Goal: Task Accomplishment & Management: Use online tool/utility

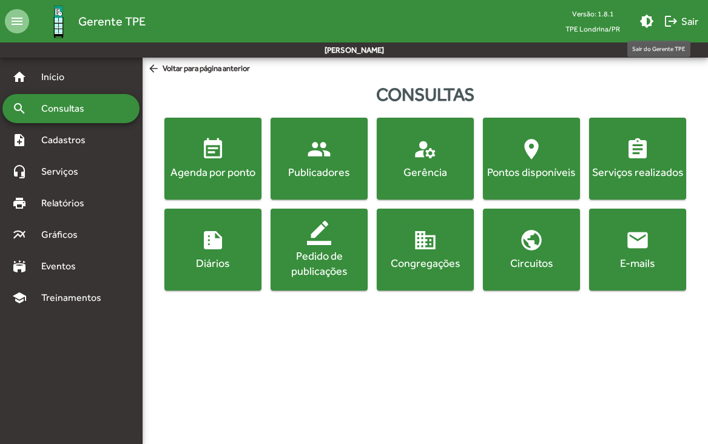
click at [686, 26] on span "logout Sair" at bounding box center [681, 21] width 35 height 22
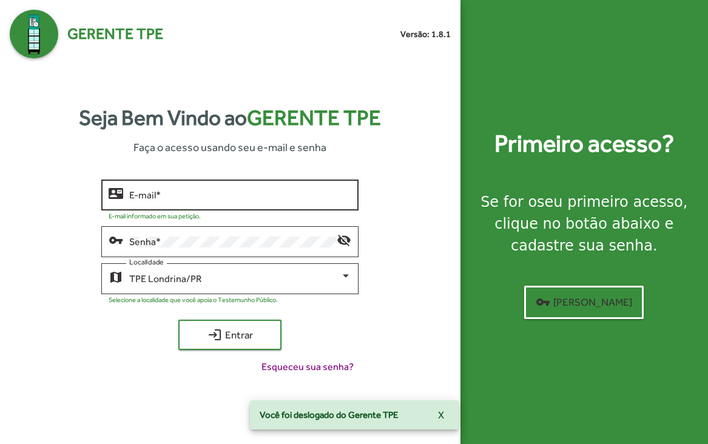
click at [194, 197] on input "E-mail *" at bounding box center [240, 195] width 222 height 11
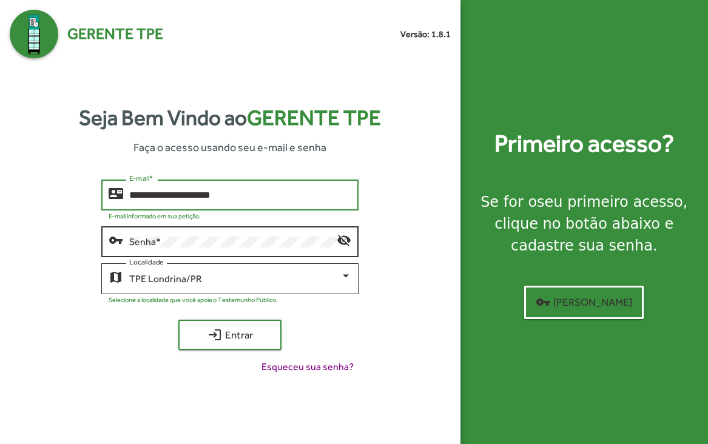
type input "**********"
click at [240, 250] on div "Senha *" at bounding box center [233, 240] width 208 height 33
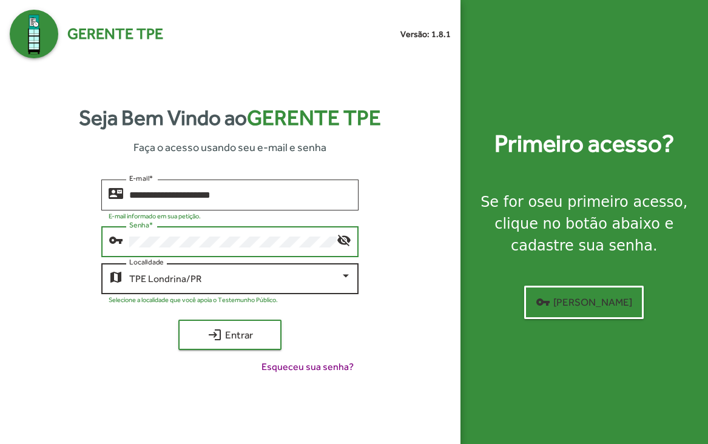
click at [345, 284] on div "TPE Londrina/PR" at bounding box center [240, 279] width 222 height 11
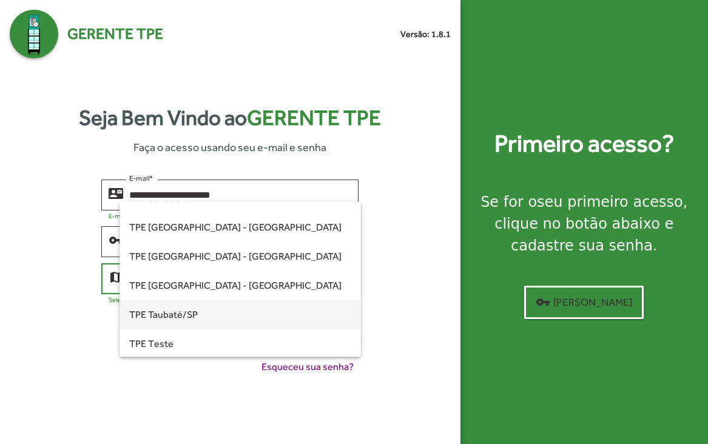
scroll to position [293, 0]
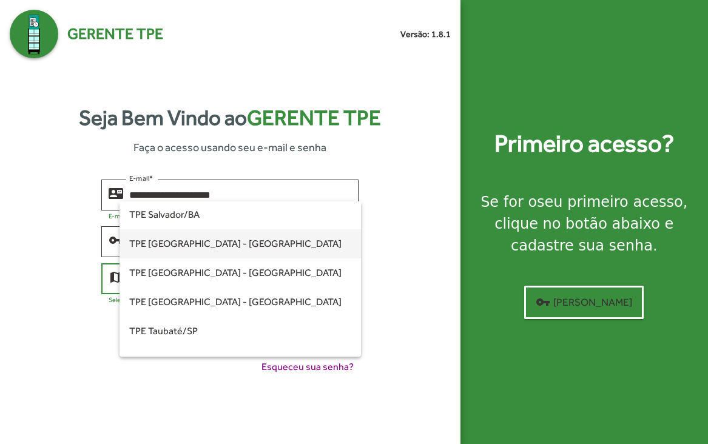
click at [192, 247] on span "TPE [GEOGRAPHIC_DATA] - [GEOGRAPHIC_DATA]" at bounding box center [240, 243] width 222 height 29
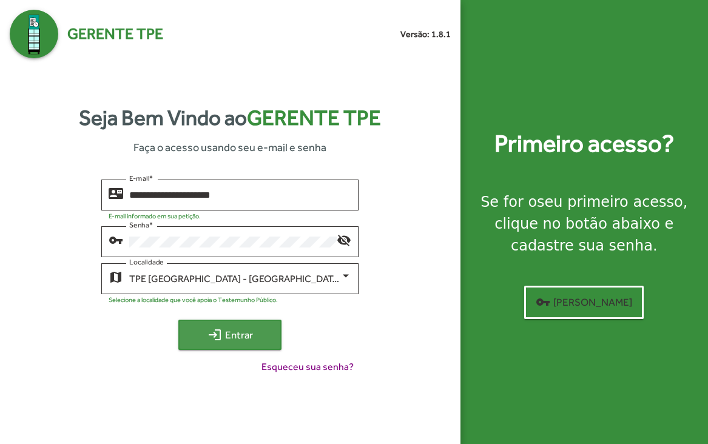
click at [232, 335] on span "login Entrar" at bounding box center [229, 335] width 81 height 22
click at [211, 334] on mat-icon "login" at bounding box center [215, 335] width 15 height 15
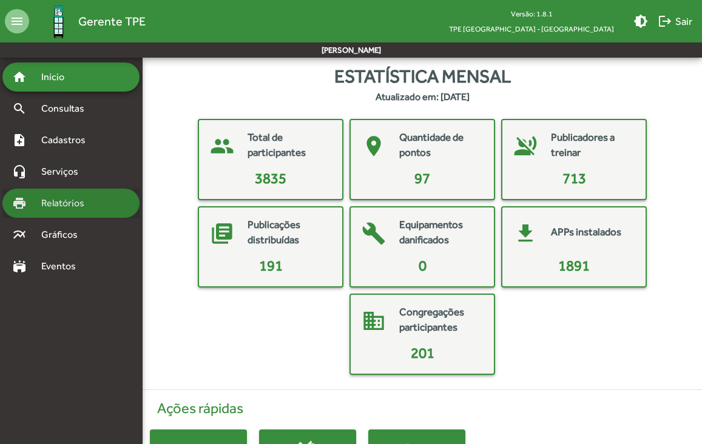
click at [19, 206] on mat-icon "print" at bounding box center [19, 203] width 15 height 15
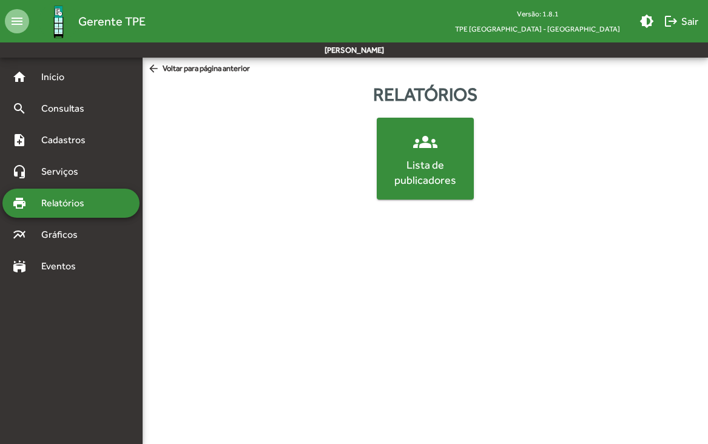
click at [442, 176] on div "Lista de publicadores" at bounding box center [425, 172] width 92 height 30
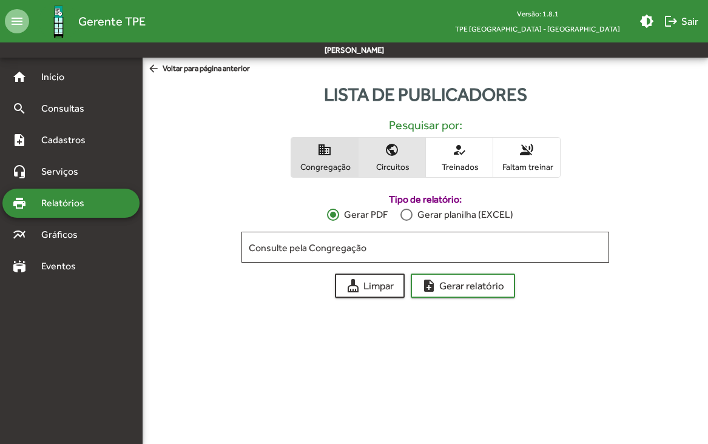
click at [399, 158] on span "public Circuitos" at bounding box center [392, 157] width 67 height 39
click at [405, 216] on div at bounding box center [407, 215] width 12 height 12
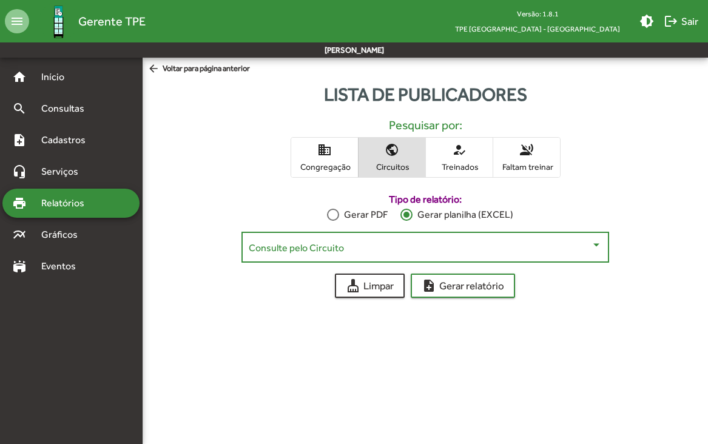
click at [486, 249] on span at bounding box center [420, 247] width 342 height 11
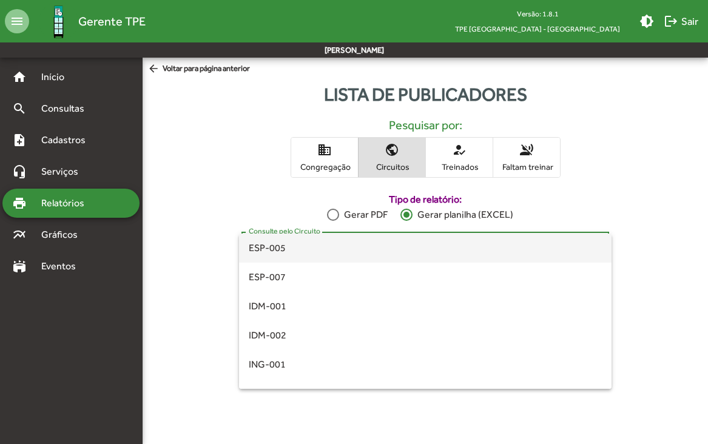
click at [377, 424] on div at bounding box center [354, 222] width 708 height 444
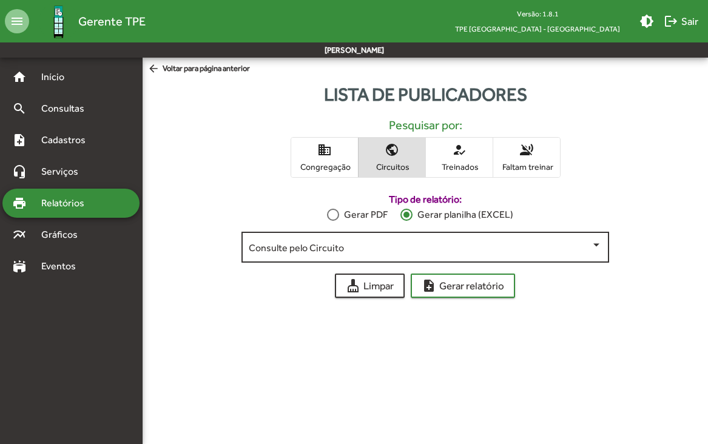
click at [446, 259] on div "Consulte pelo Circuito" at bounding box center [425, 245] width 353 height 33
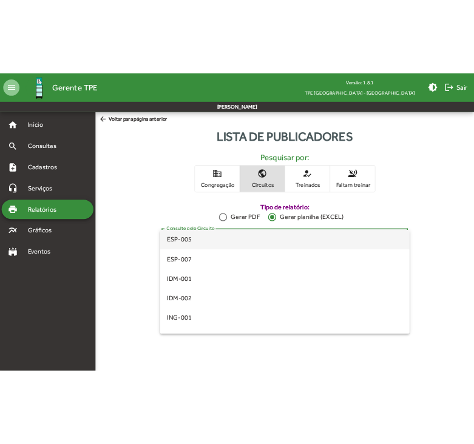
scroll to position [282, 0]
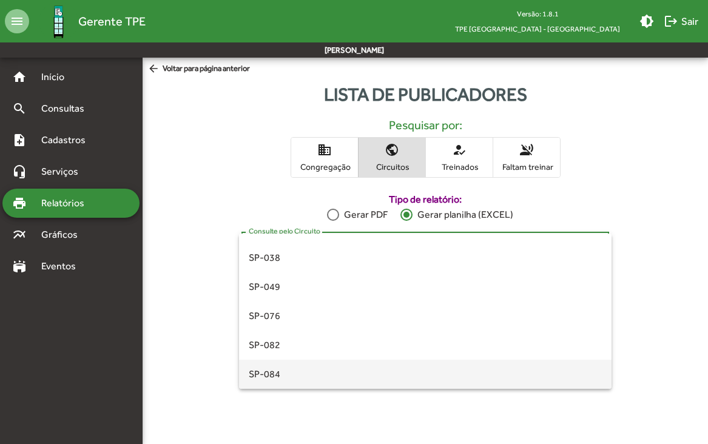
click at [265, 378] on span "SP-084" at bounding box center [425, 374] width 353 height 29
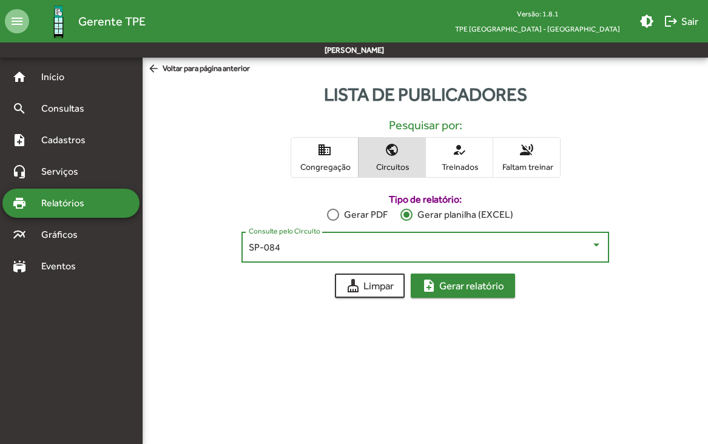
click at [456, 288] on span "note_add Gerar relatório" at bounding box center [463, 286] width 83 height 22
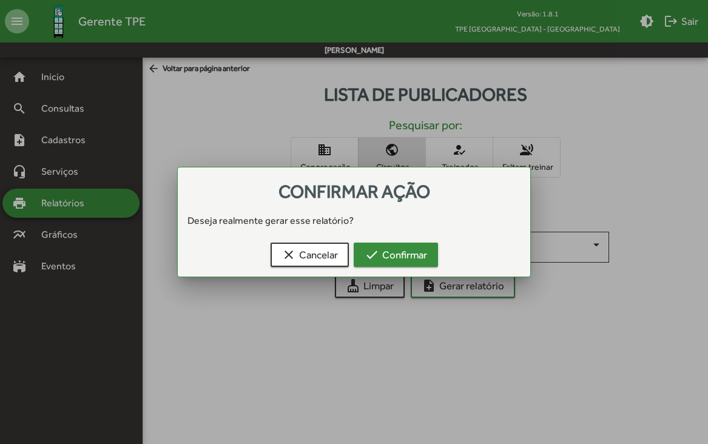
click at [413, 265] on span "check Confirmar" at bounding box center [396, 255] width 63 height 22
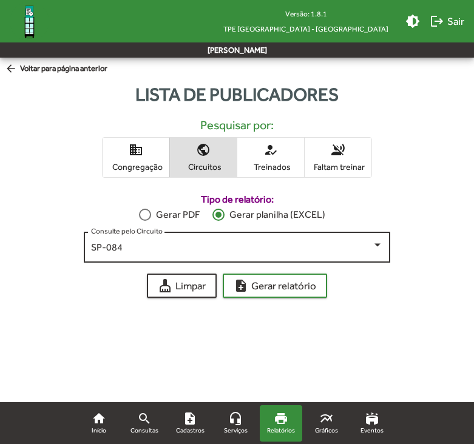
click at [178, 248] on div "SP-084" at bounding box center [231, 247] width 281 height 11
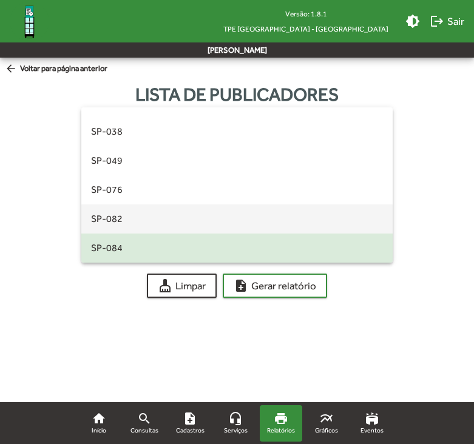
click at [175, 223] on span "SP-082" at bounding box center [237, 219] width 292 height 29
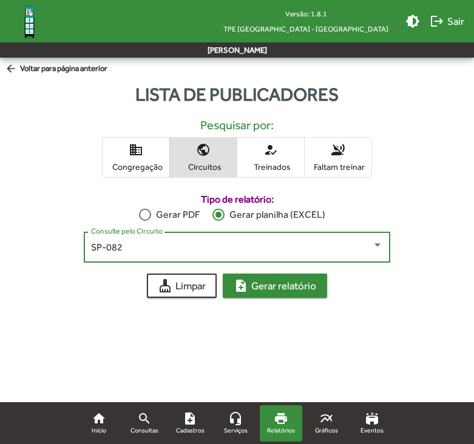
click at [272, 285] on span "note_add Gerar relatório" at bounding box center [275, 286] width 83 height 22
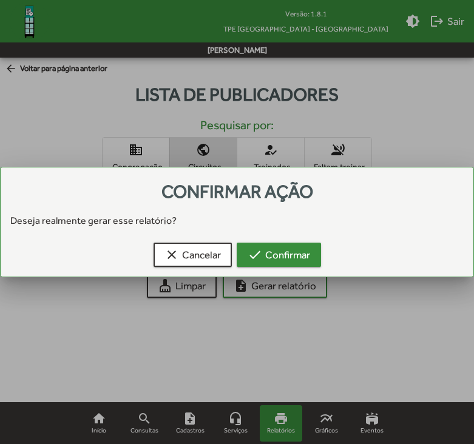
click at [276, 259] on span "check Confirmar" at bounding box center [279, 255] width 63 height 22
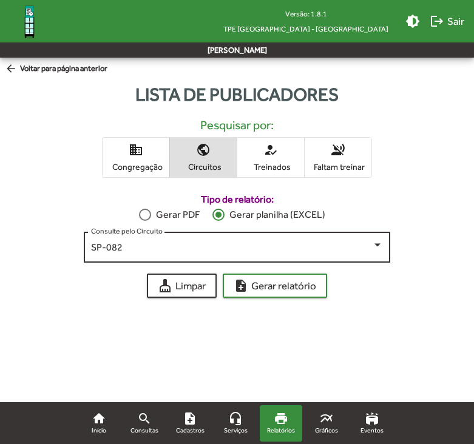
click at [160, 257] on div "SP-082 Consulte pelo Circuito" at bounding box center [237, 245] width 292 height 33
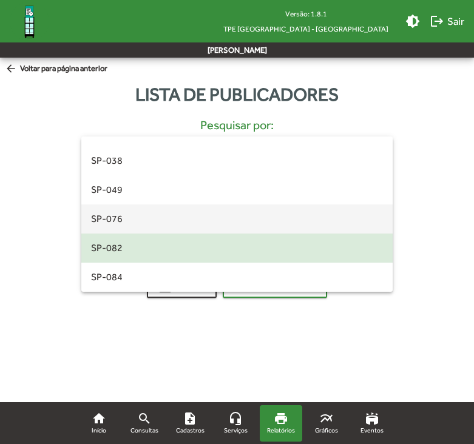
click at [145, 226] on span "SP-076" at bounding box center [237, 219] width 292 height 29
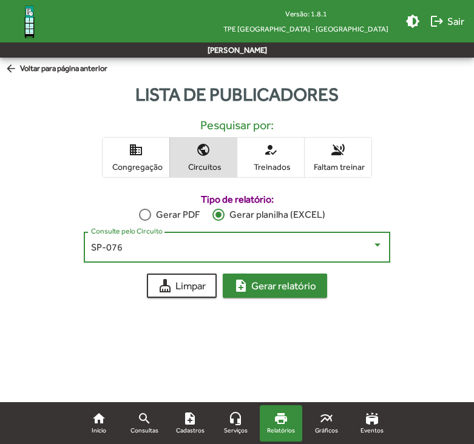
click at [279, 290] on span "note_add Gerar relatório" at bounding box center [275, 286] width 83 height 22
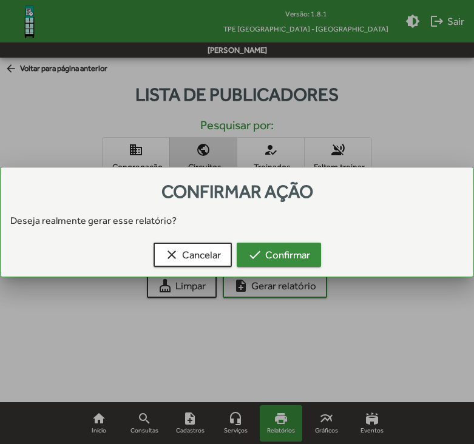
click at [285, 260] on span "check Confirmar" at bounding box center [279, 255] width 63 height 22
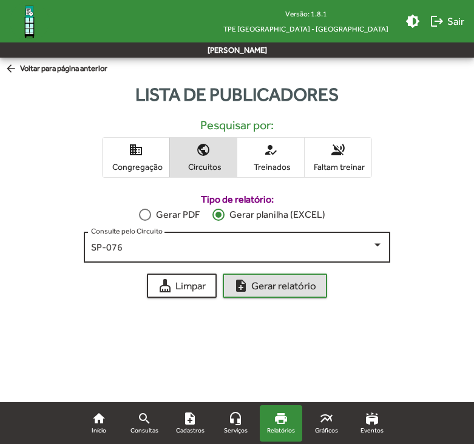
click at [271, 262] on div "SP-076 Consulte pelo Circuito" at bounding box center [237, 245] width 292 height 33
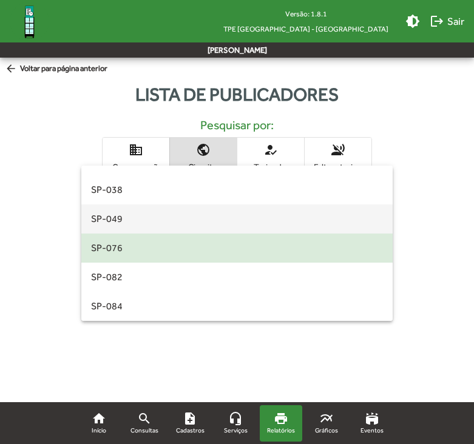
click at [216, 222] on span "SP-049" at bounding box center [237, 219] width 292 height 29
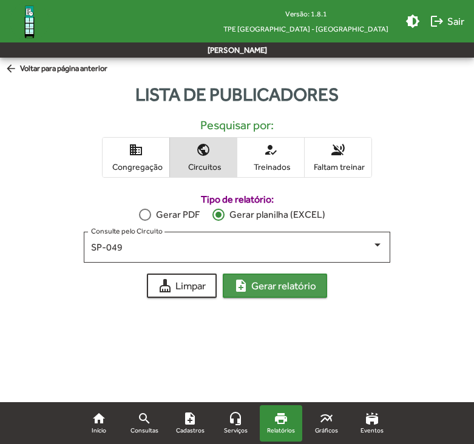
click at [276, 288] on span "note_add Gerar relatório" at bounding box center [275, 286] width 83 height 22
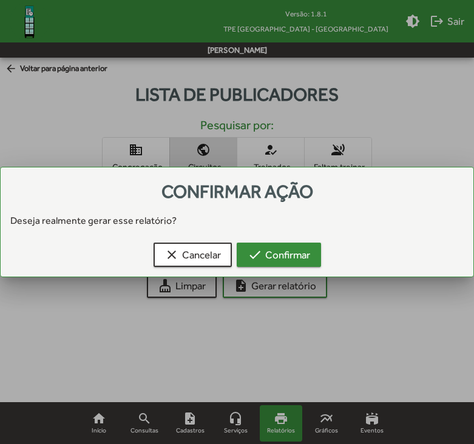
drag, startPoint x: 279, startPoint y: 251, endPoint x: 273, endPoint y: 253, distance: 6.5
click at [279, 251] on span "check Confirmar" at bounding box center [279, 255] width 63 height 22
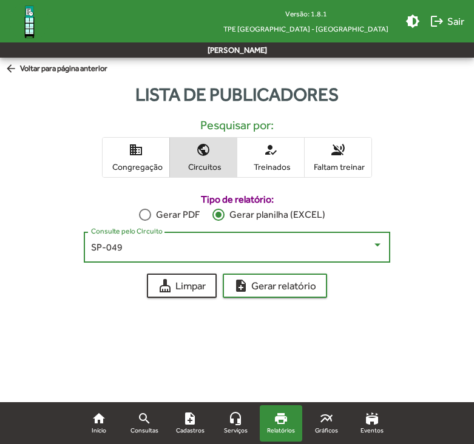
click at [192, 245] on div "SP-049" at bounding box center [231, 247] width 281 height 11
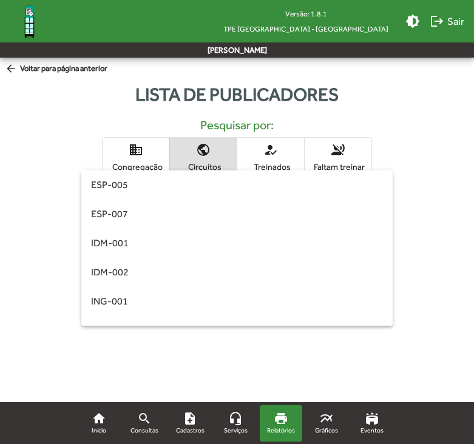
scroll to position [257, 0]
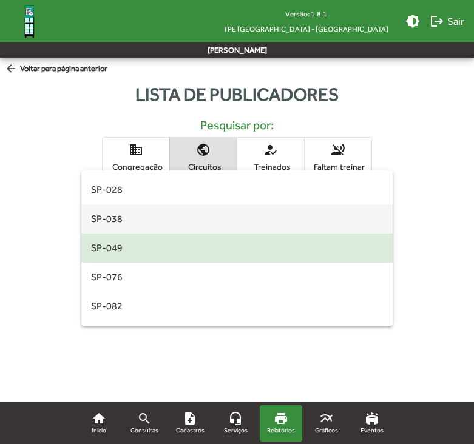
click at [177, 219] on span "SP-038" at bounding box center [237, 219] width 292 height 29
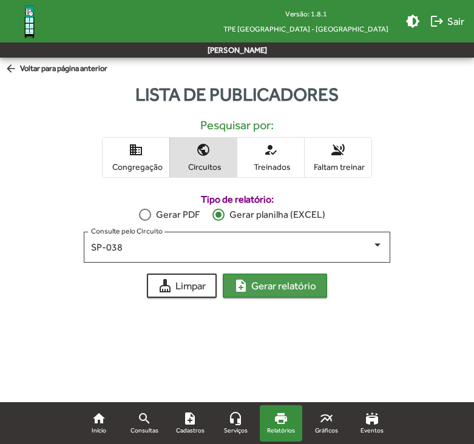
click at [281, 291] on span "note_add Gerar relatório" at bounding box center [275, 286] width 83 height 22
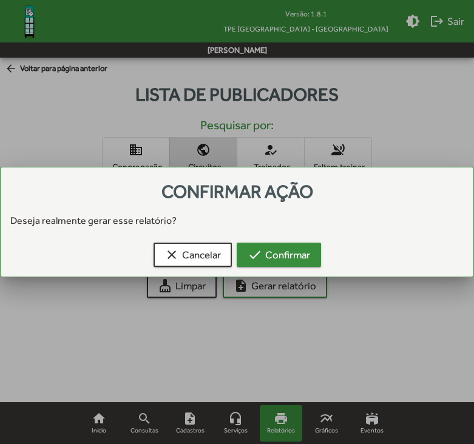
click at [291, 260] on span "check Confirmar" at bounding box center [279, 255] width 63 height 22
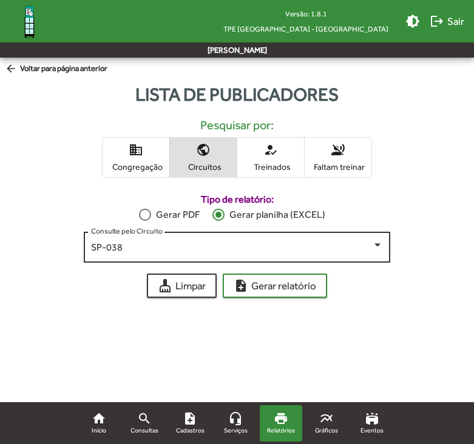
click at [236, 242] on div "SP-038 Consulte pelo Circuito" at bounding box center [237, 245] width 292 height 33
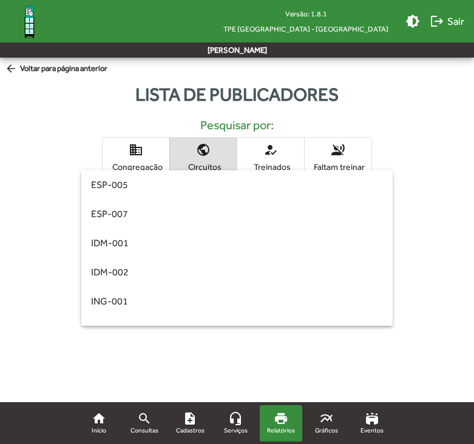
scroll to position [228, 0]
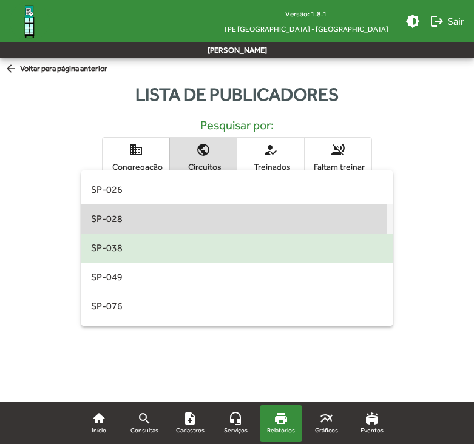
click at [218, 219] on span "SP-028" at bounding box center [237, 219] width 292 height 29
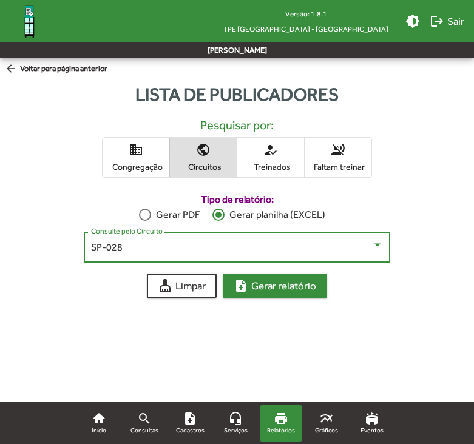
click at [259, 298] on button "note_add Gerar relatório" at bounding box center [275, 286] width 104 height 24
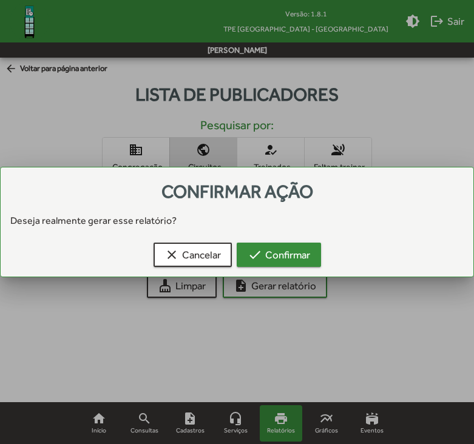
click at [281, 251] on span "check Confirmar" at bounding box center [279, 255] width 63 height 22
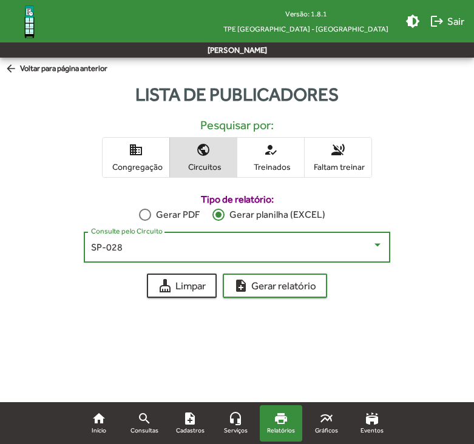
click at [270, 247] on div "SP-028" at bounding box center [231, 247] width 281 height 11
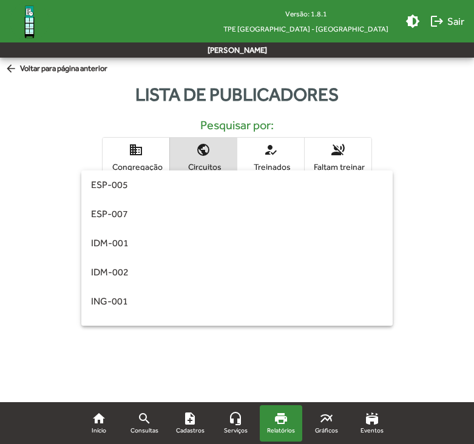
scroll to position [199, 0]
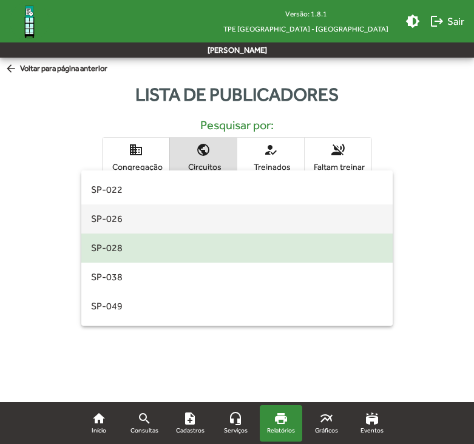
click at [199, 223] on span "SP-026" at bounding box center [237, 219] width 292 height 29
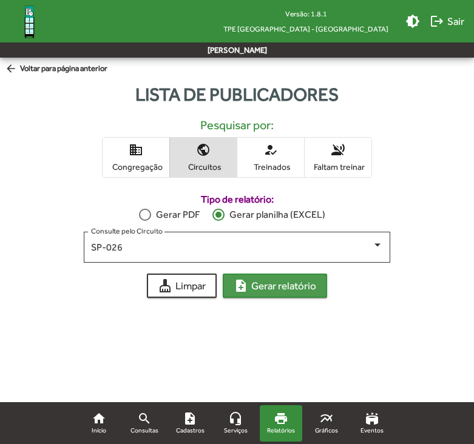
click at [260, 288] on span "note_add Gerar relatório" at bounding box center [275, 286] width 83 height 22
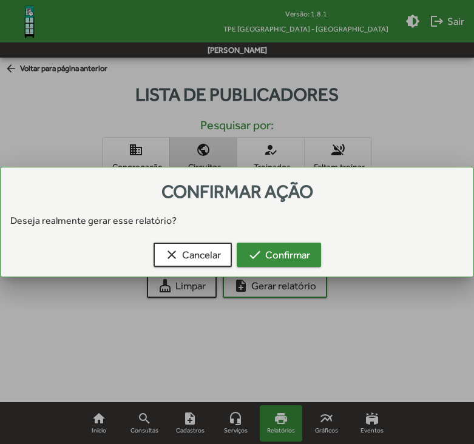
click at [283, 251] on span "check Confirmar" at bounding box center [279, 255] width 63 height 22
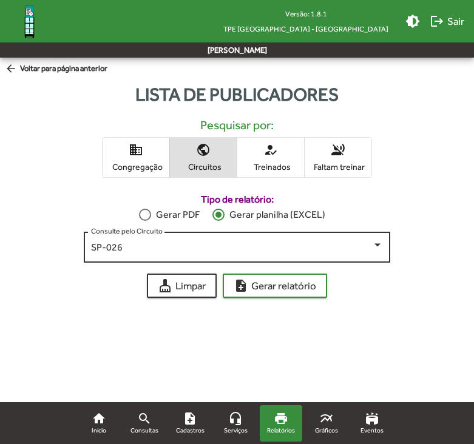
click at [285, 240] on div "SP-026 Consulte pelo Circuito" at bounding box center [237, 245] width 292 height 33
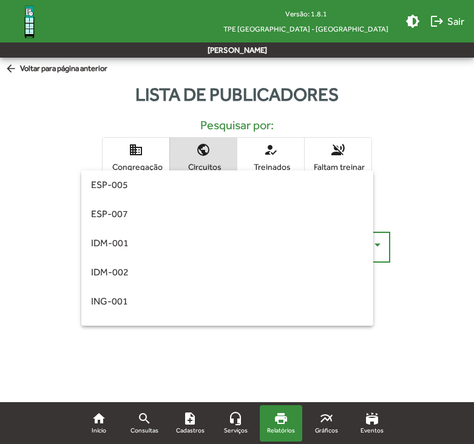
scroll to position [170, 0]
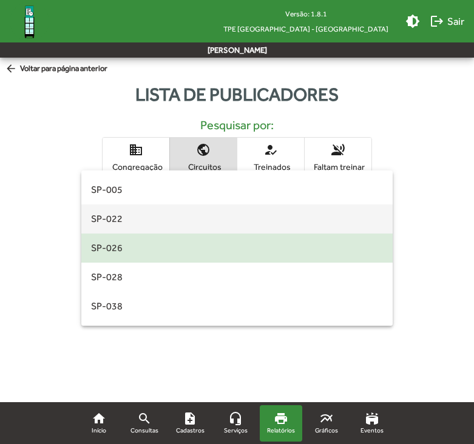
click at [254, 214] on span "SP-022" at bounding box center [237, 219] width 292 height 29
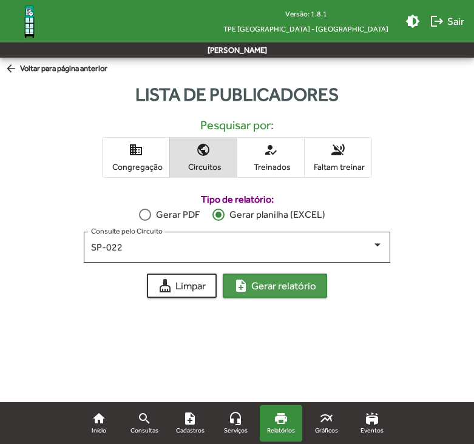
click at [287, 288] on span "note_add Gerar relatório" at bounding box center [275, 286] width 83 height 22
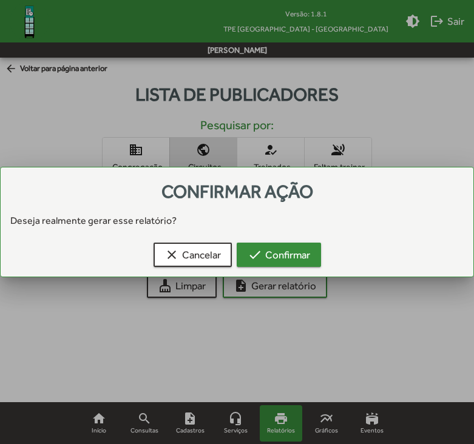
click at [290, 258] on span "check Confirmar" at bounding box center [279, 255] width 63 height 22
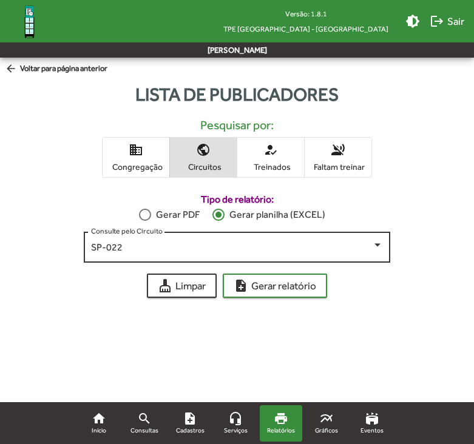
click at [377, 240] on div at bounding box center [377, 245] width 11 height 11
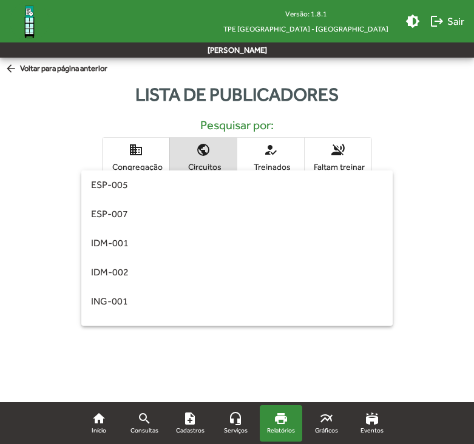
scroll to position [141, 0]
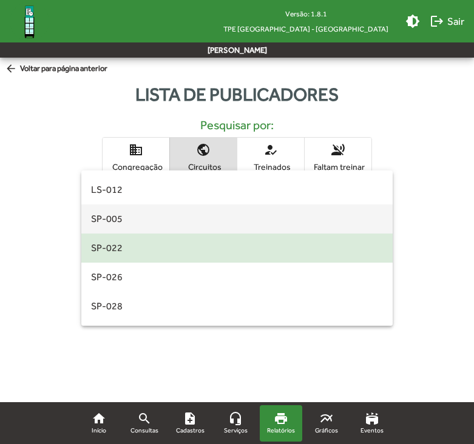
click at [225, 217] on span "SP-005" at bounding box center [237, 219] width 292 height 29
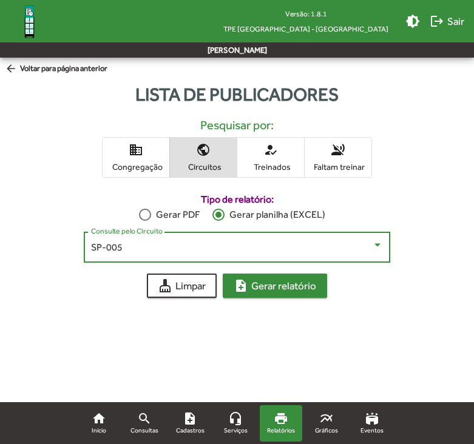
click at [268, 291] on span "note_add Gerar relatório" at bounding box center [275, 286] width 83 height 22
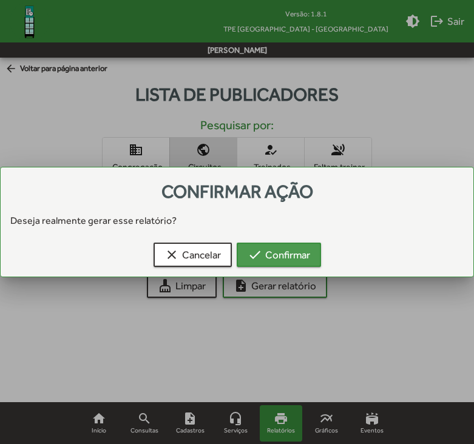
click at [278, 263] on span "check Confirmar" at bounding box center [279, 255] width 63 height 22
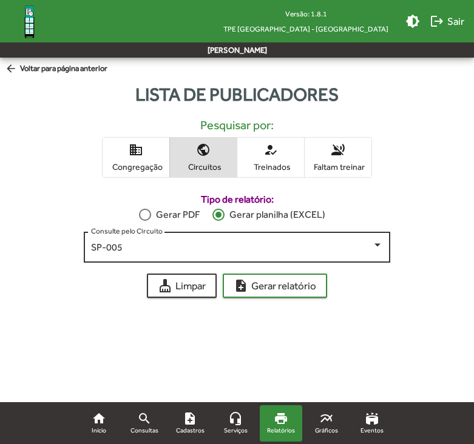
click at [344, 257] on div "SP-005 Consulte pelo Circuito" at bounding box center [237, 245] width 292 height 33
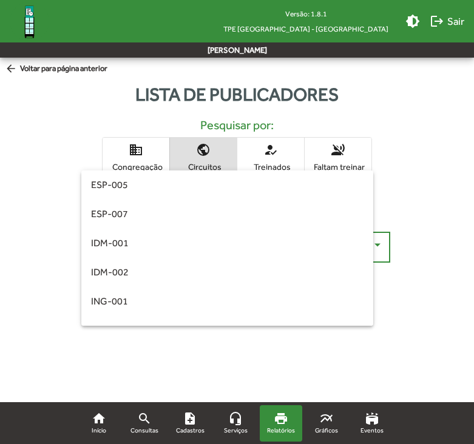
scroll to position [112, 0]
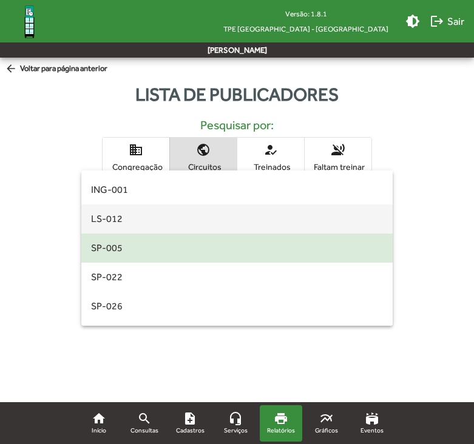
click at [219, 218] on span "LS-012" at bounding box center [237, 219] width 292 height 29
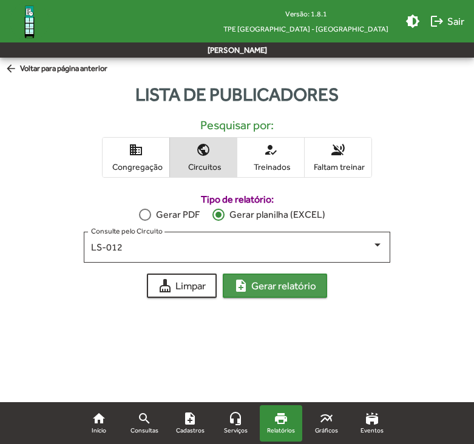
click at [271, 286] on span "note_add Gerar relatório" at bounding box center [275, 286] width 83 height 22
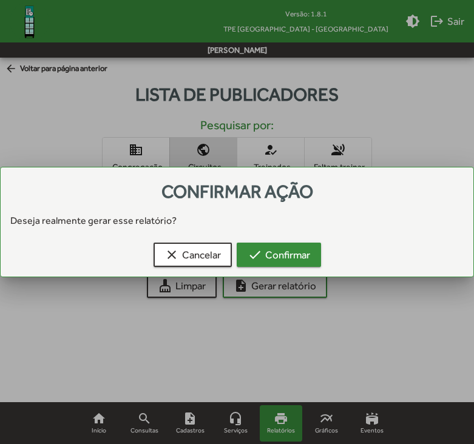
click at [276, 258] on span "check Confirmar" at bounding box center [279, 255] width 63 height 22
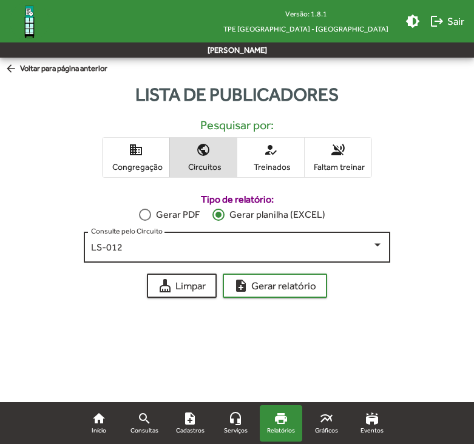
click at [320, 248] on div "LS-012" at bounding box center [231, 247] width 281 height 11
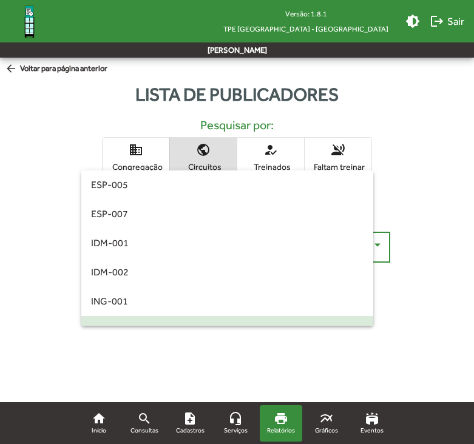
scroll to position [83, 0]
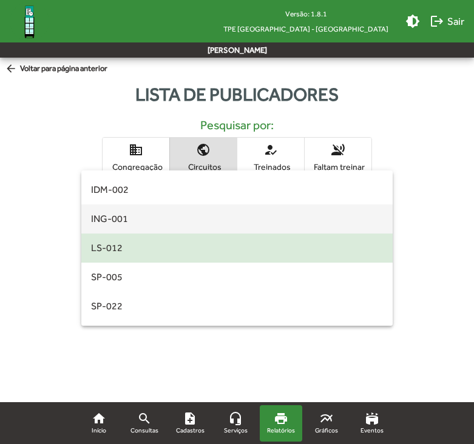
click at [175, 222] on span "ING-001" at bounding box center [237, 219] width 292 height 29
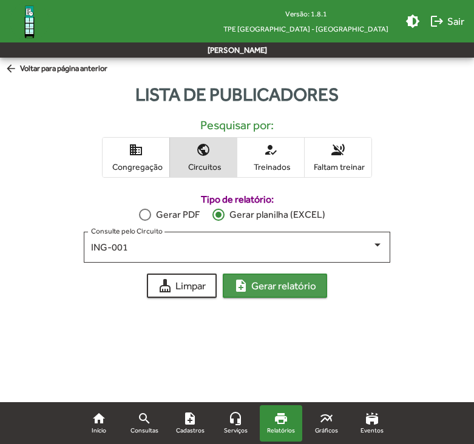
click at [299, 290] on span "note_add Gerar relatório" at bounding box center [275, 286] width 83 height 22
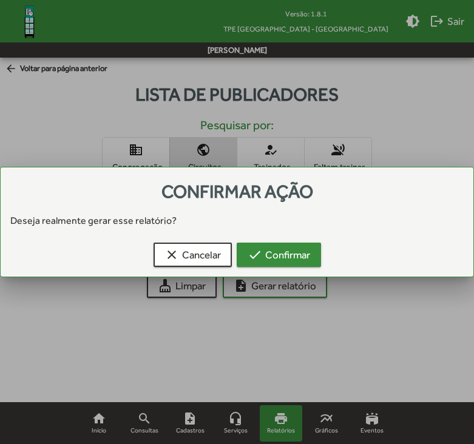
click at [284, 248] on span "check Confirmar" at bounding box center [279, 255] width 63 height 22
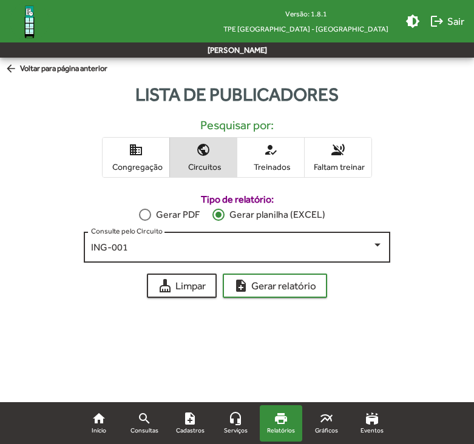
click at [241, 243] on div "ING-001" at bounding box center [231, 247] width 281 height 11
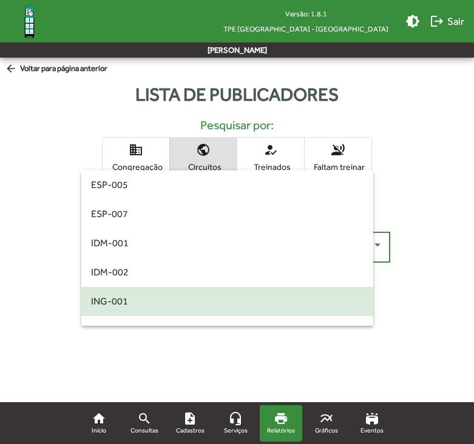
scroll to position [53, 0]
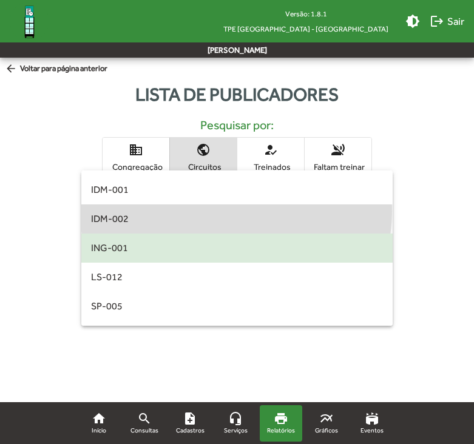
click at [236, 212] on span "IDM-002" at bounding box center [237, 219] width 292 height 29
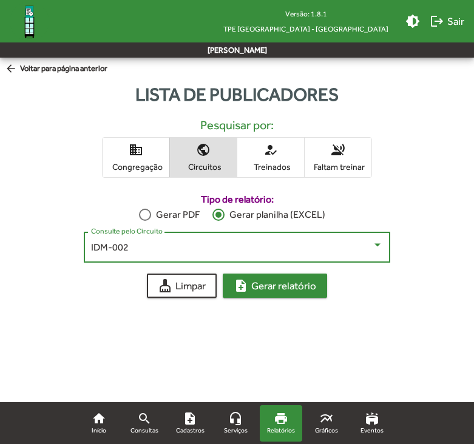
click at [289, 290] on span "note_add Gerar relatório" at bounding box center [275, 286] width 83 height 22
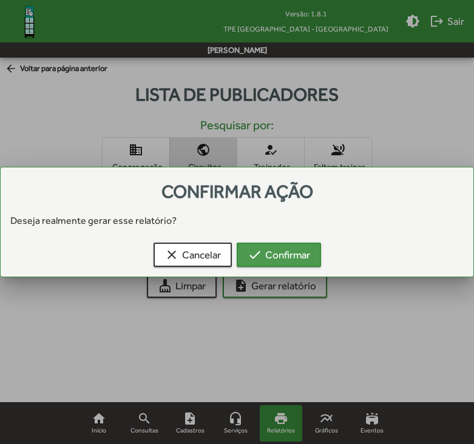
click at [314, 250] on button "check Confirmar" at bounding box center [279, 255] width 84 height 24
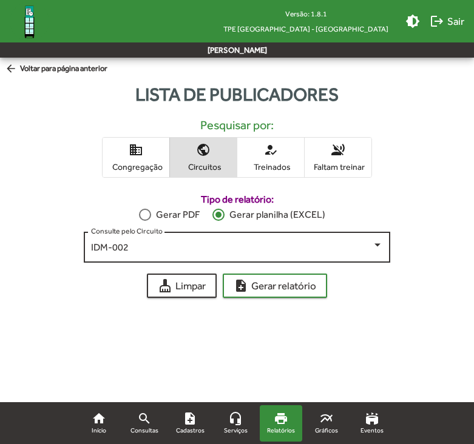
click at [252, 251] on div "IDM-002" at bounding box center [231, 247] width 281 height 11
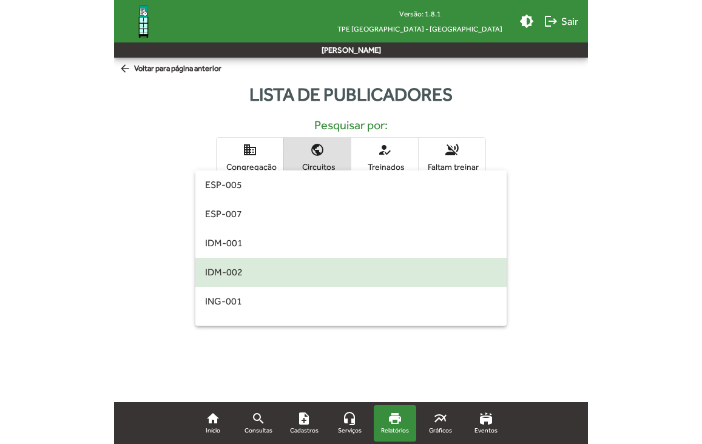
scroll to position [24, 0]
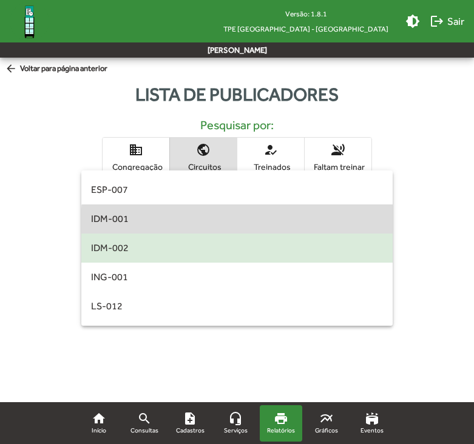
click at [244, 223] on span "IDM-001" at bounding box center [237, 219] width 292 height 29
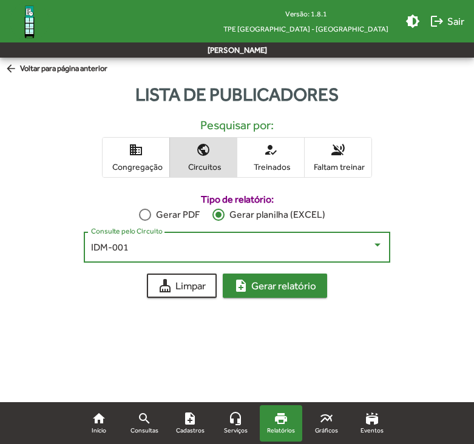
click at [285, 286] on span "note_add Gerar relatório" at bounding box center [275, 286] width 83 height 22
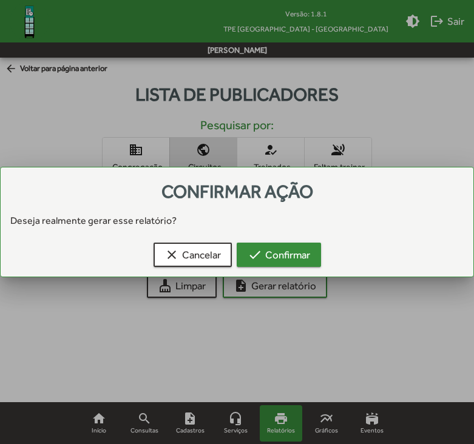
click at [280, 256] on span "check Confirmar" at bounding box center [279, 255] width 63 height 22
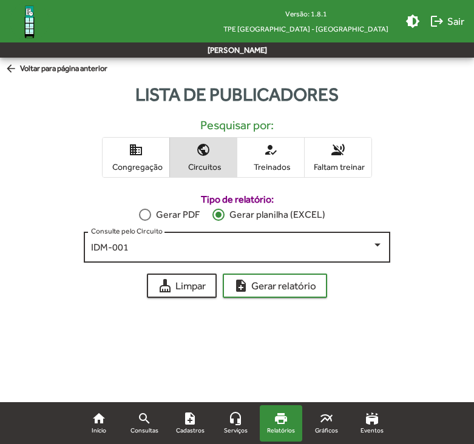
click at [308, 243] on div "IDM-001" at bounding box center [231, 247] width 281 height 11
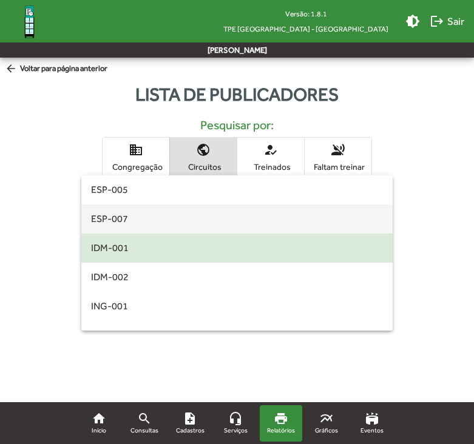
click at [180, 216] on span "ESP-007" at bounding box center [237, 219] width 292 height 29
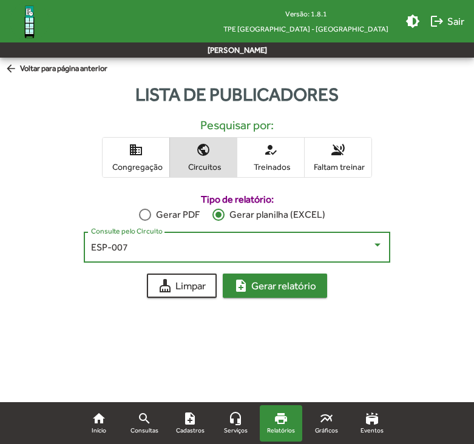
click at [263, 288] on span "note_add Gerar relatório" at bounding box center [275, 286] width 83 height 22
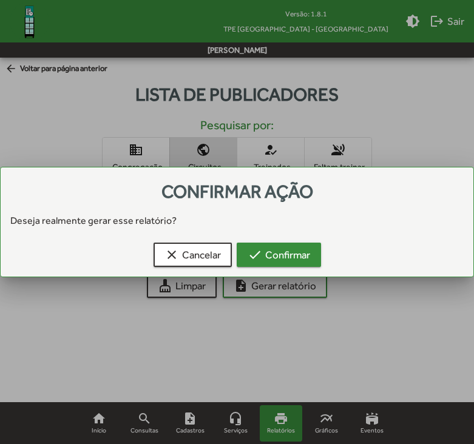
click at [311, 254] on button "check Confirmar" at bounding box center [279, 255] width 84 height 24
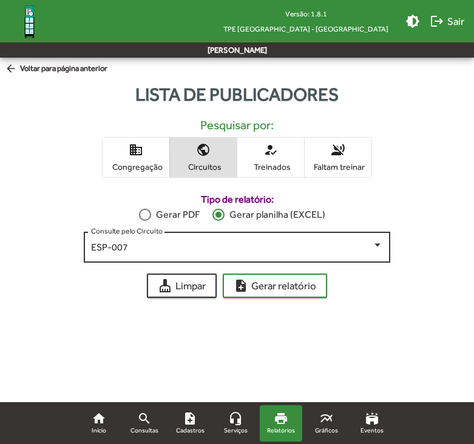
click at [205, 248] on div "ESP-007" at bounding box center [231, 247] width 281 height 11
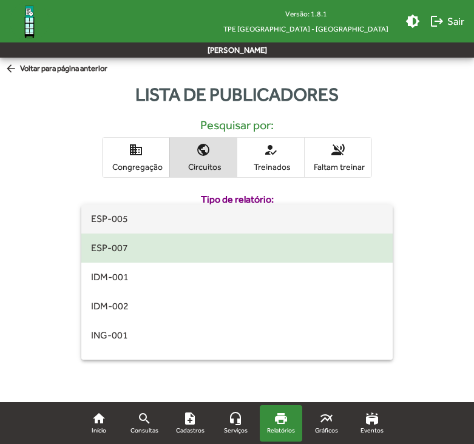
click at [181, 221] on span "ESP-005" at bounding box center [237, 219] width 292 height 29
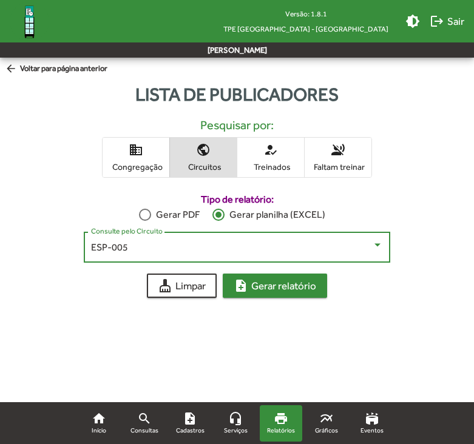
click at [286, 286] on span "note_add Gerar relatório" at bounding box center [275, 286] width 83 height 22
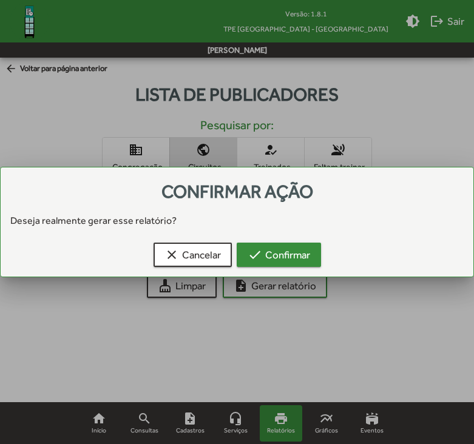
click at [305, 251] on span "check Confirmar" at bounding box center [279, 255] width 63 height 22
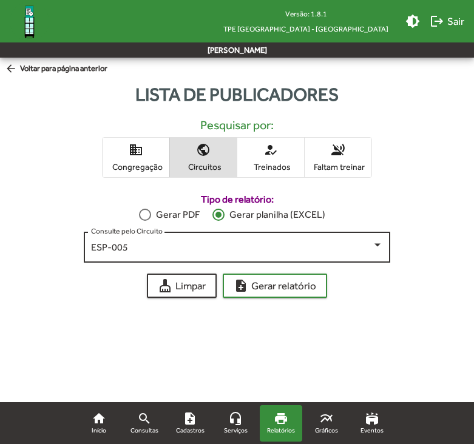
click at [215, 250] on div "ESP-005" at bounding box center [231, 247] width 281 height 11
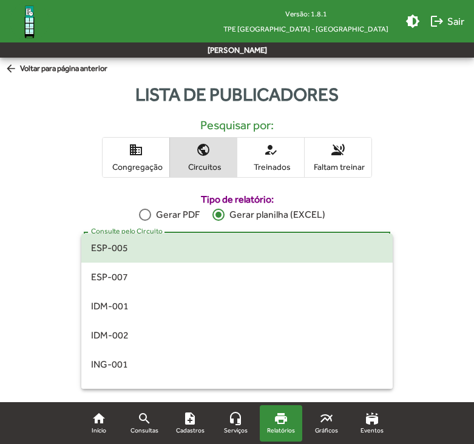
click at [34, 276] on div at bounding box center [237, 222] width 474 height 444
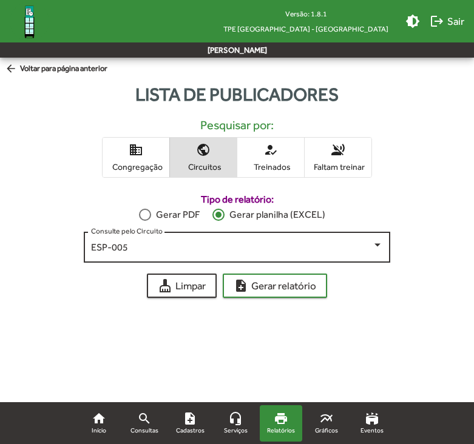
click at [147, 248] on div "ESP-005" at bounding box center [231, 247] width 281 height 11
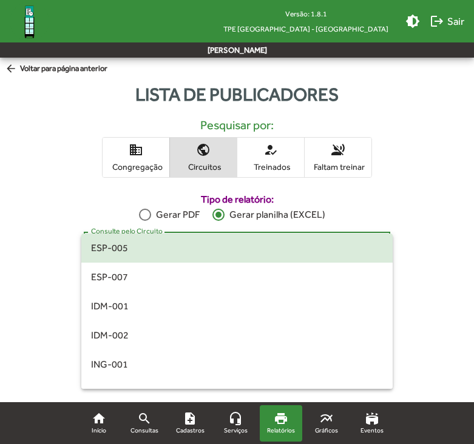
click at [52, 165] on div at bounding box center [237, 222] width 474 height 444
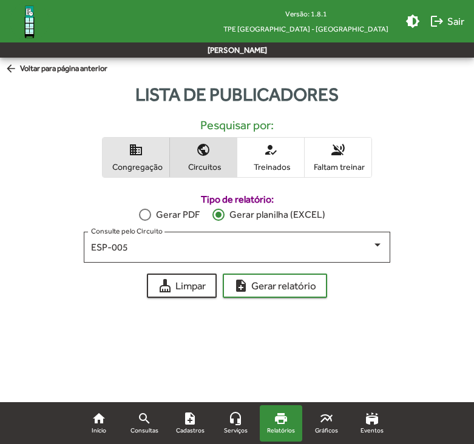
click at [132, 157] on span "domain Congregação" at bounding box center [136, 157] width 67 height 39
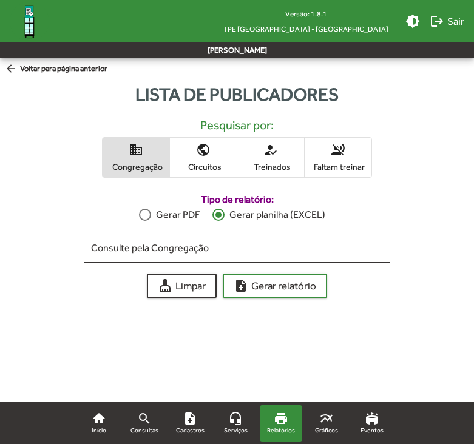
click at [38, 68] on span "arrow_back Voltar para página anterior" at bounding box center [56, 69] width 103 height 13
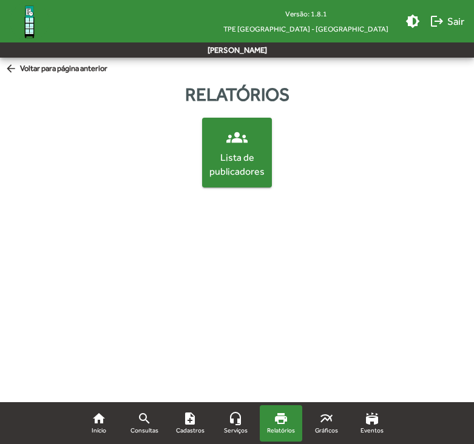
click at [38, 68] on span "arrow_back Voltar para página anterior" at bounding box center [56, 69] width 103 height 13
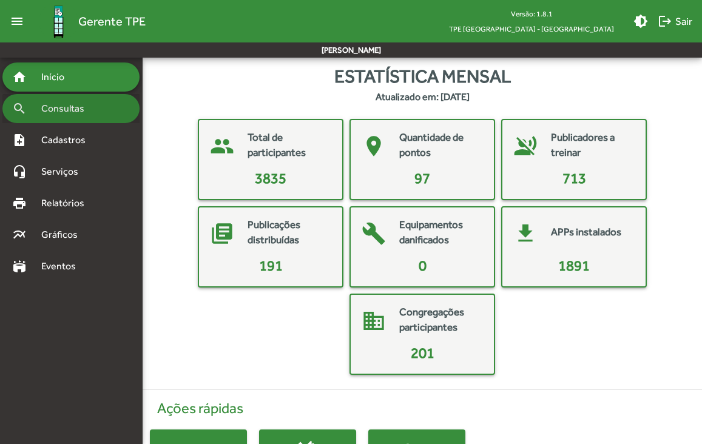
click at [76, 112] on span "Consultas" at bounding box center [67, 108] width 66 height 15
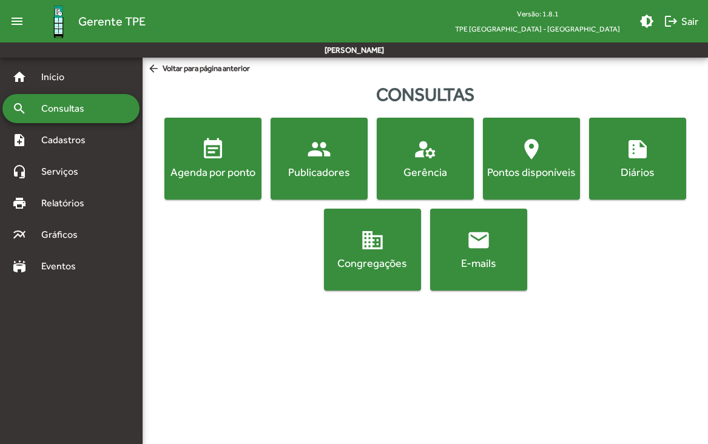
click at [322, 161] on mat-icon "people" at bounding box center [319, 149] width 24 height 24
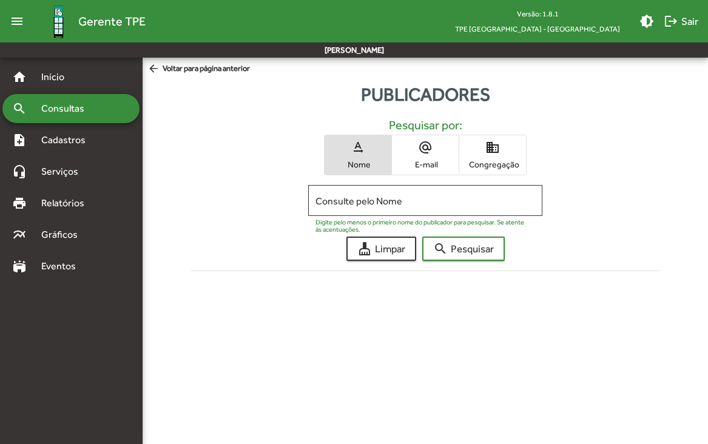
click at [49, 108] on span "Consultas" at bounding box center [67, 108] width 66 height 15
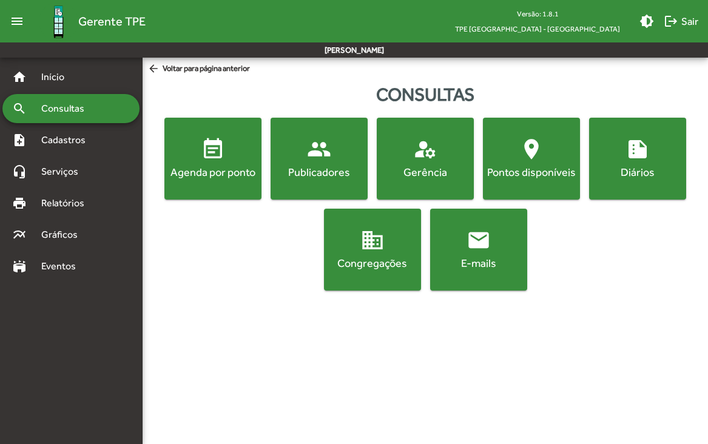
click at [381, 254] on span "domain Congregações" at bounding box center [373, 249] width 92 height 42
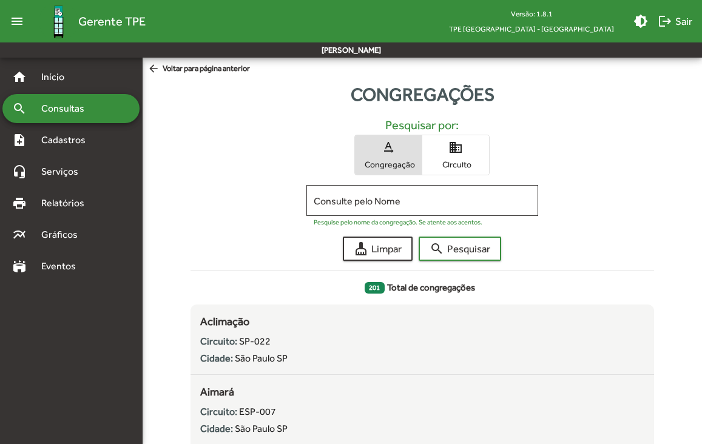
click at [445, 155] on span "domain Circuito" at bounding box center [455, 154] width 67 height 39
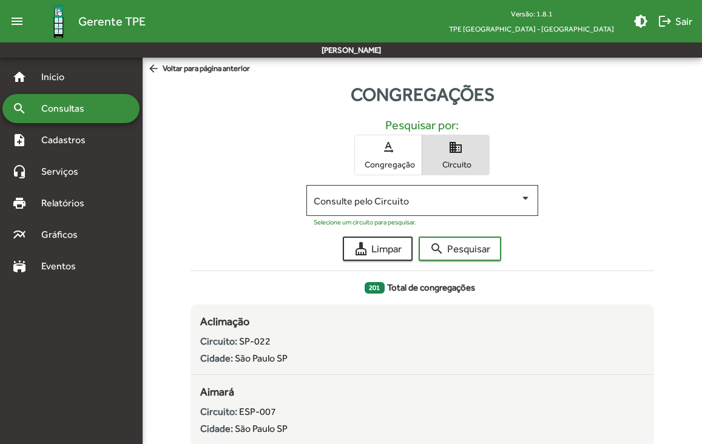
click at [426, 191] on div "Consulte pelo Circuito" at bounding box center [422, 199] width 217 height 33
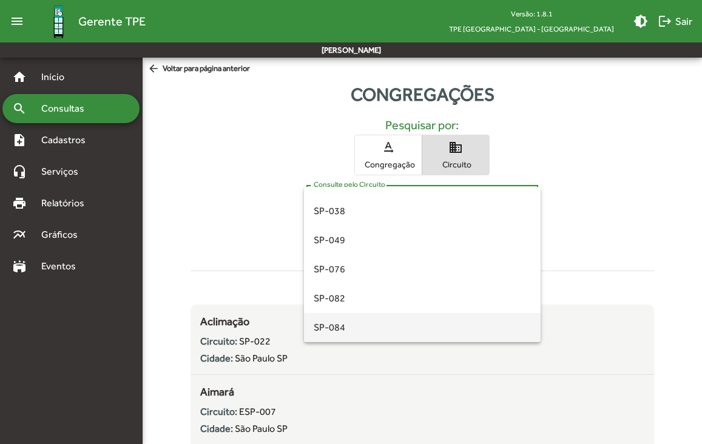
click at [386, 325] on span "SP-084" at bounding box center [422, 327] width 217 height 29
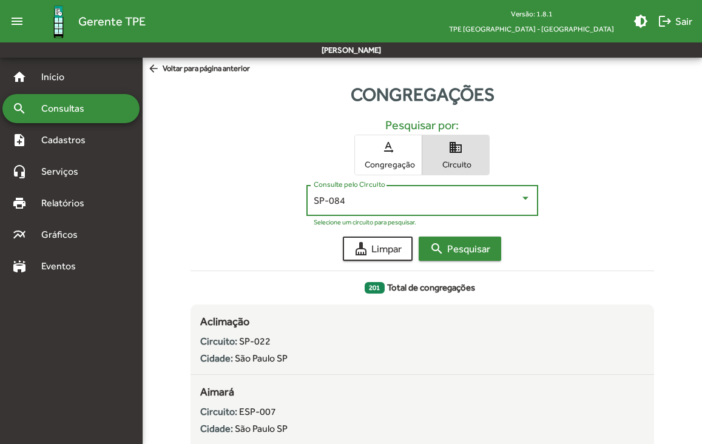
click at [467, 251] on span "search Pesquisar" at bounding box center [460, 249] width 61 height 22
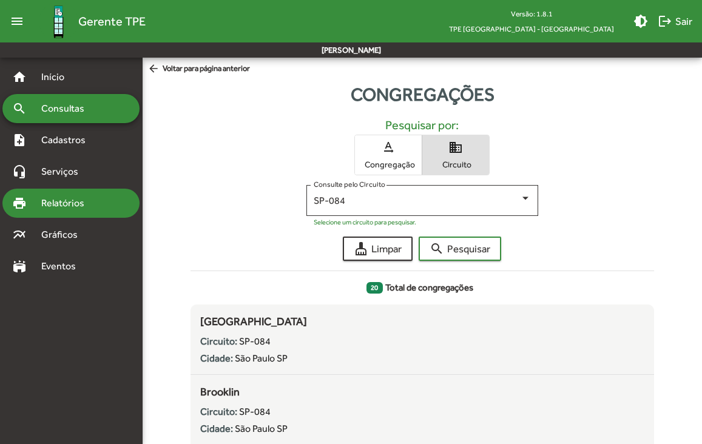
click at [58, 200] on span "Relatórios" at bounding box center [67, 203] width 66 height 15
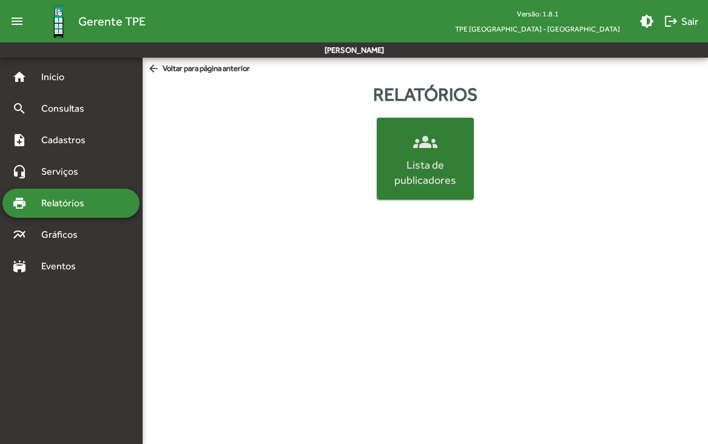
click at [433, 166] on div "Lista de publicadores" at bounding box center [425, 172] width 92 height 30
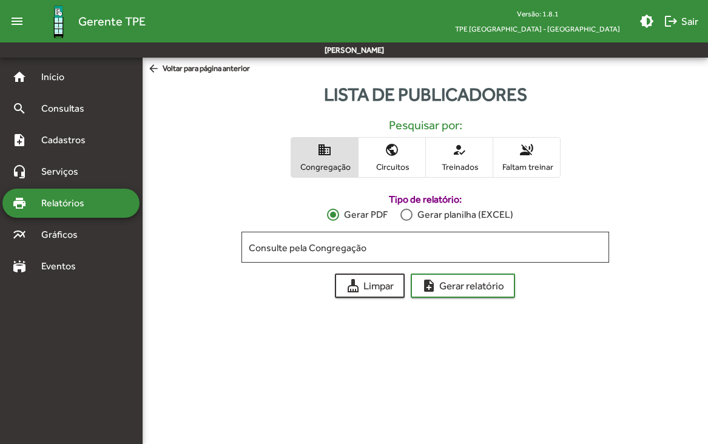
click at [397, 151] on mat-icon "public" at bounding box center [392, 150] width 15 height 15
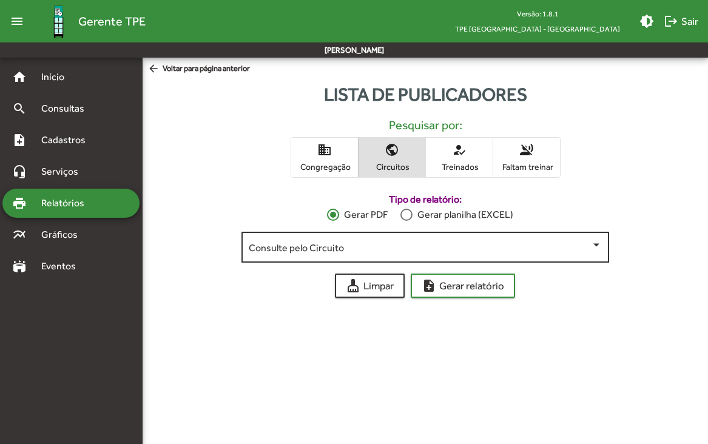
click at [380, 247] on span at bounding box center [420, 247] width 342 height 11
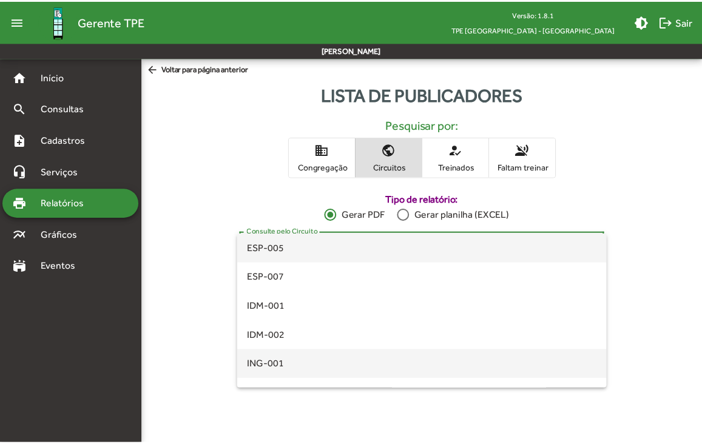
scroll to position [282, 0]
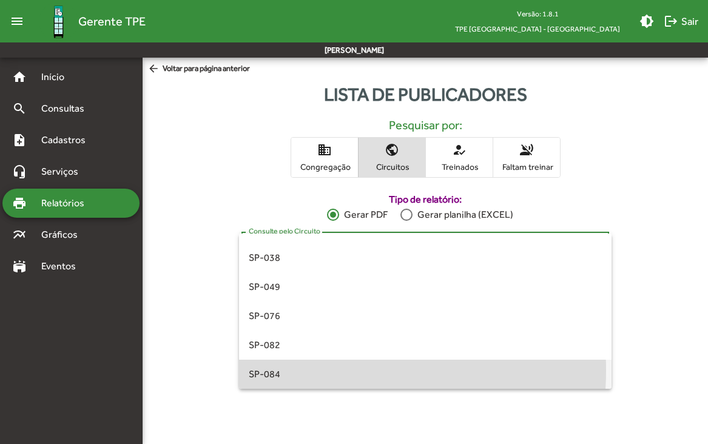
click at [314, 371] on span "SP-084" at bounding box center [425, 374] width 353 height 29
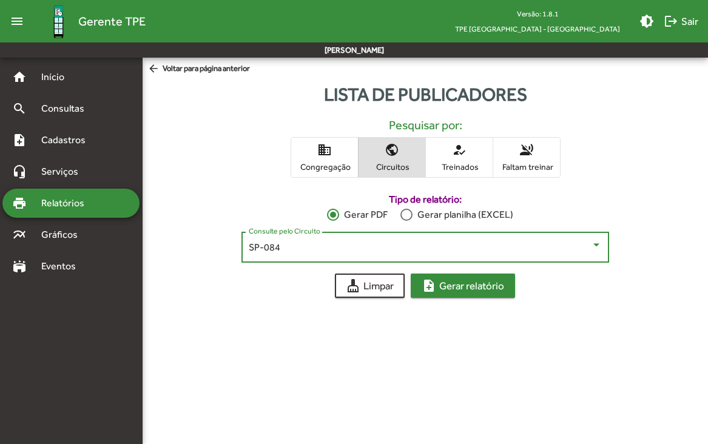
click at [473, 291] on span "note_add Gerar relatório" at bounding box center [463, 286] width 83 height 22
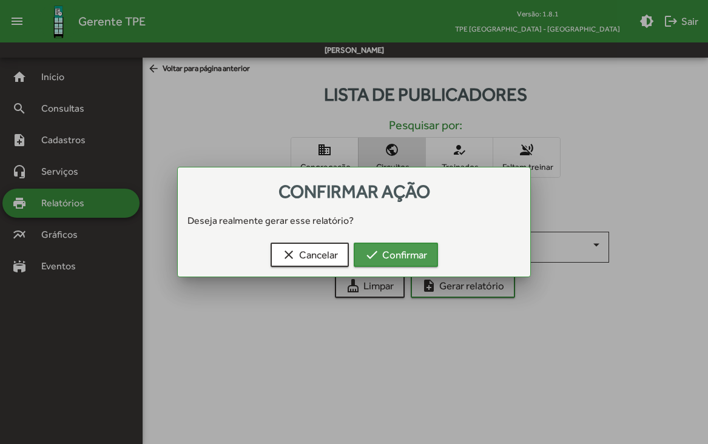
click at [409, 257] on span "check Confirmar" at bounding box center [396, 255] width 63 height 22
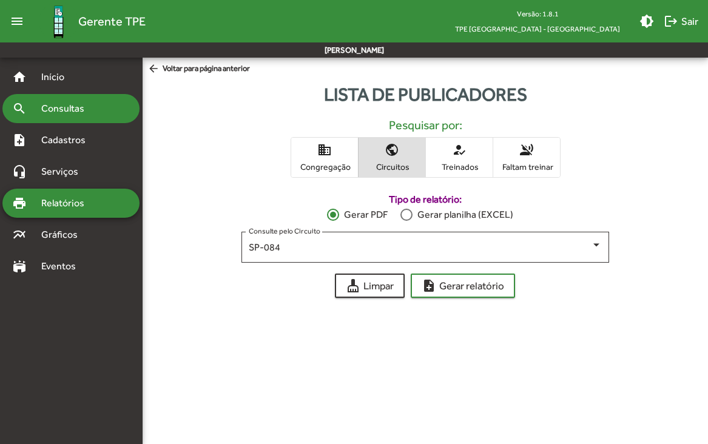
click at [47, 104] on span "Consultas" at bounding box center [67, 108] width 66 height 15
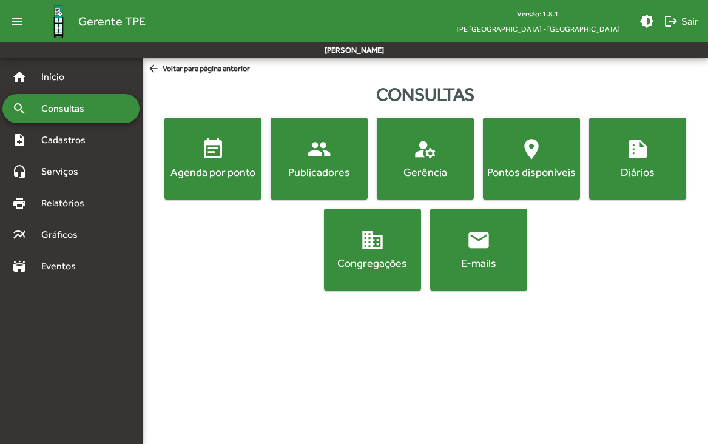
click at [397, 246] on span "domain Congregações" at bounding box center [373, 249] width 92 height 42
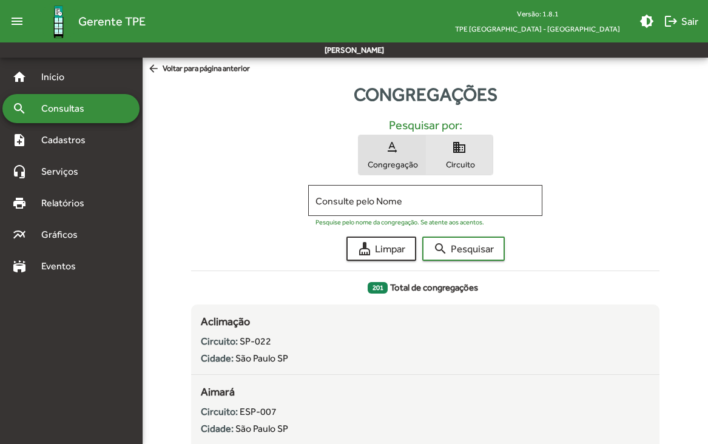
click at [461, 159] on span "Circuito" at bounding box center [459, 164] width 61 height 11
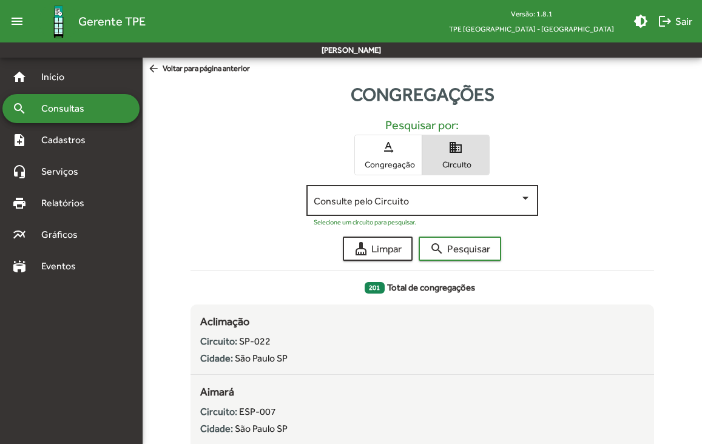
click at [381, 208] on div "Consulte pelo Circuito" at bounding box center [422, 199] width 217 height 33
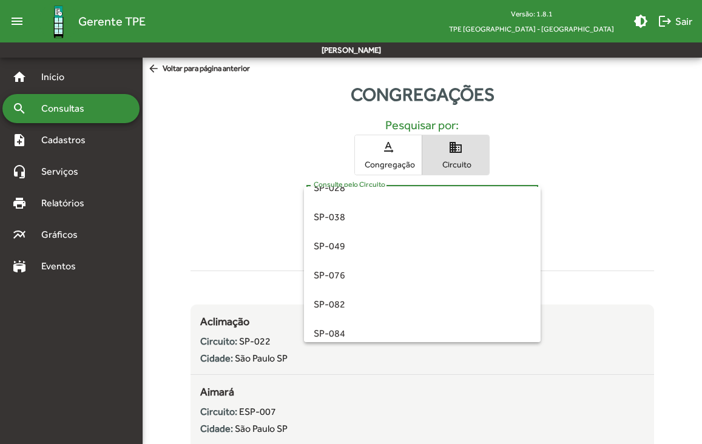
scroll to position [282, 0]
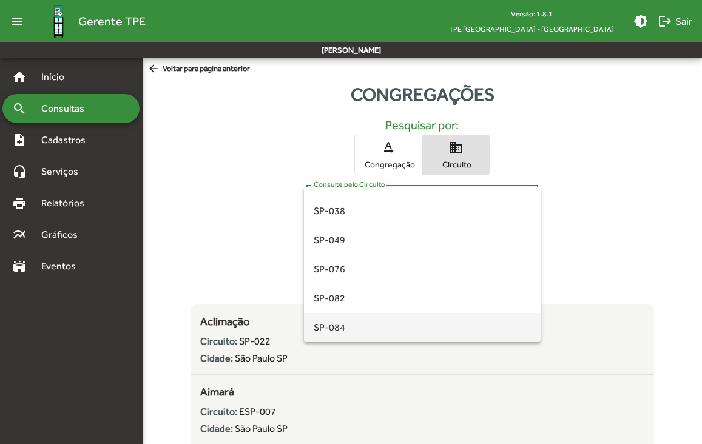
click at [364, 322] on span "SP-084" at bounding box center [422, 327] width 217 height 29
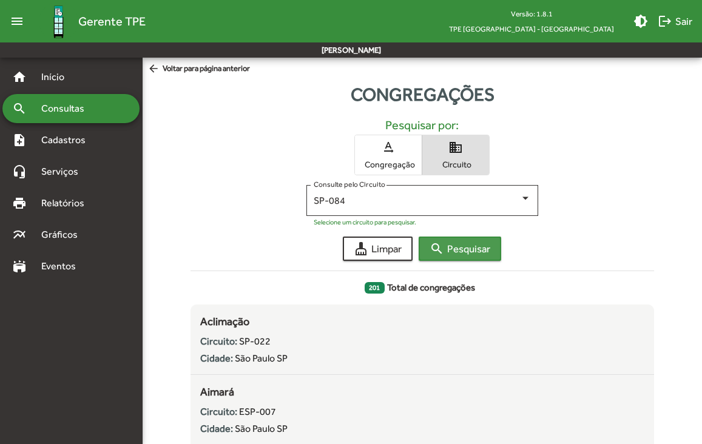
click at [461, 249] on span "search Pesquisar" at bounding box center [460, 249] width 61 height 22
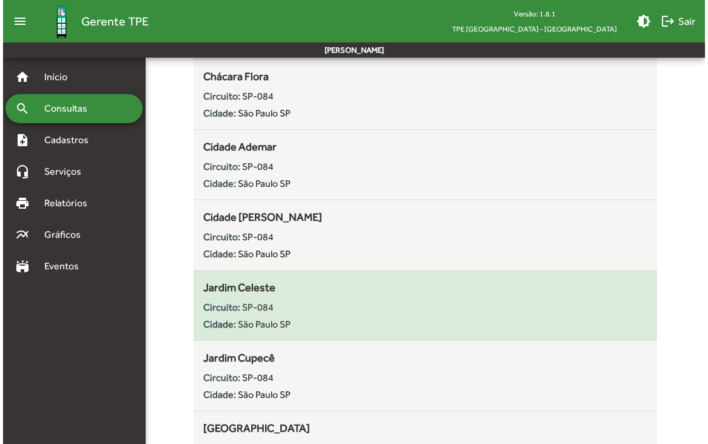
scroll to position [0, 0]
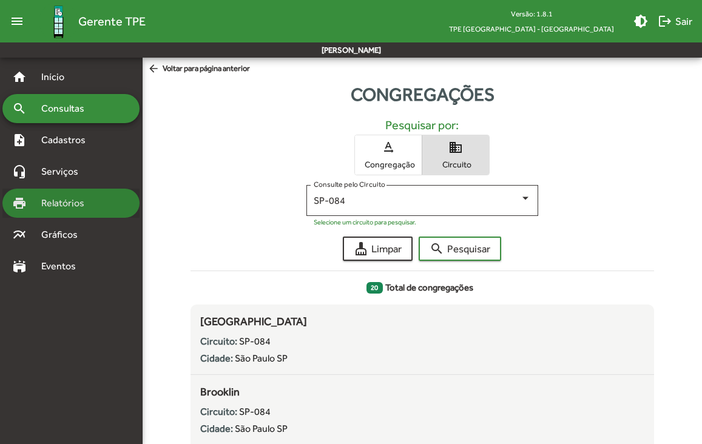
click at [53, 196] on span "Relatórios" at bounding box center [67, 203] width 66 height 15
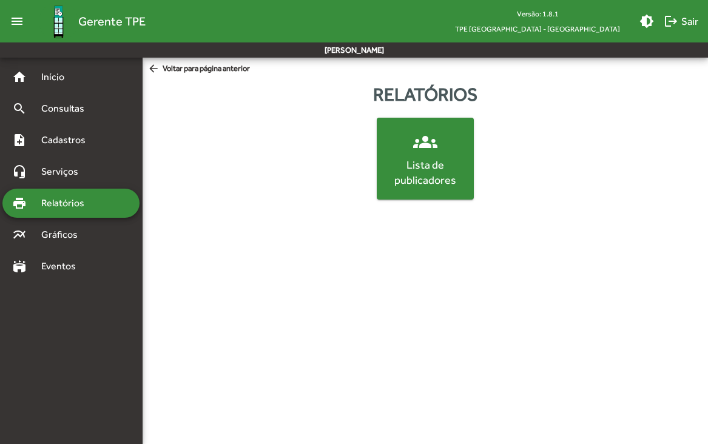
click at [423, 150] on mat-icon "groups" at bounding box center [425, 142] width 24 height 24
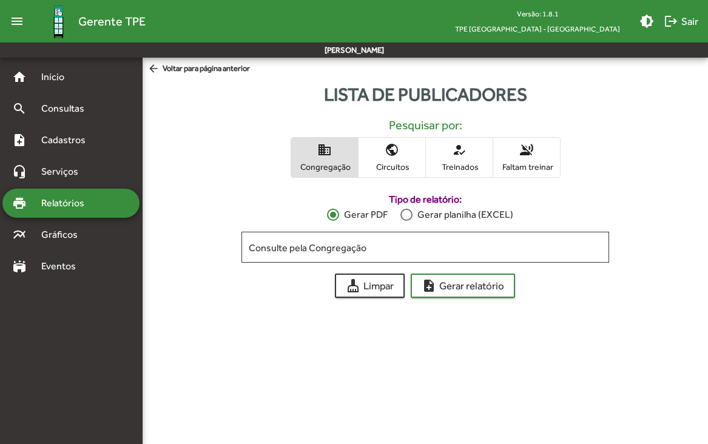
click at [372, 160] on span "public Circuitos" at bounding box center [392, 157] width 67 height 39
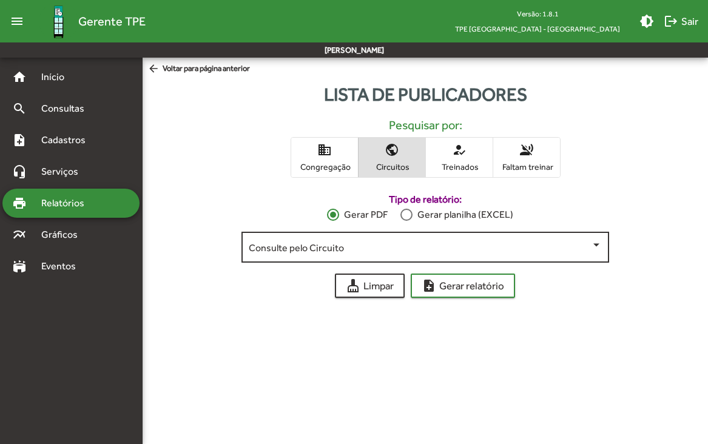
click at [382, 250] on span at bounding box center [420, 247] width 342 height 11
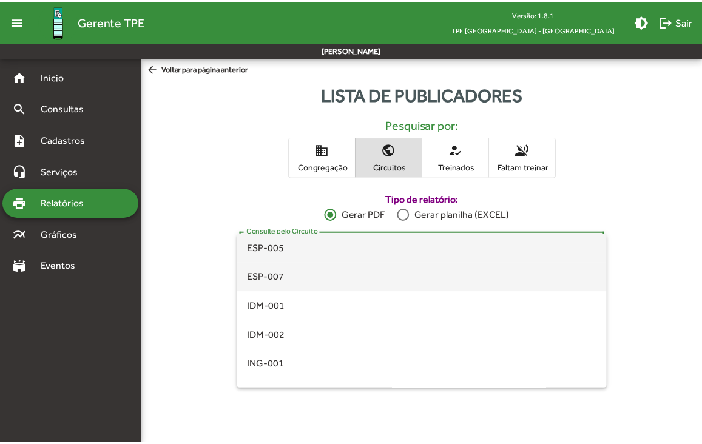
scroll to position [282, 0]
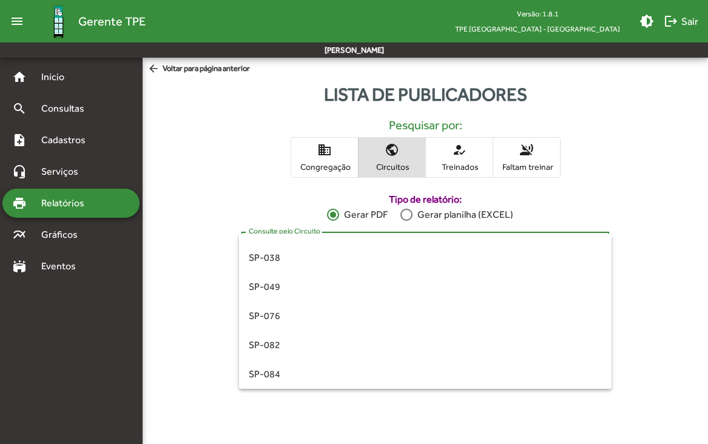
click at [178, 264] on div at bounding box center [354, 222] width 708 height 444
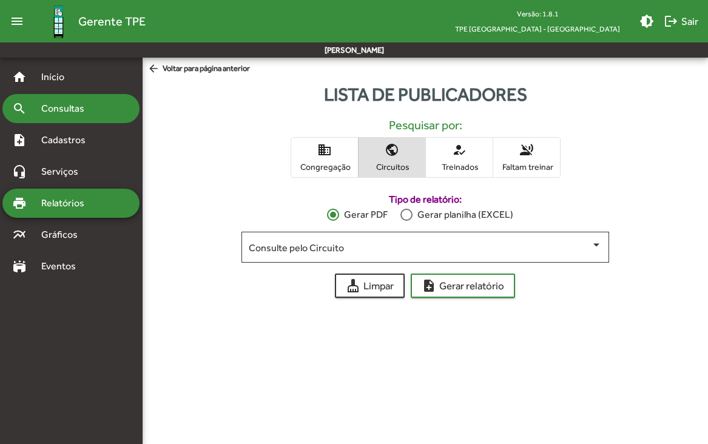
click at [46, 106] on span "Consultas" at bounding box center [67, 108] width 66 height 15
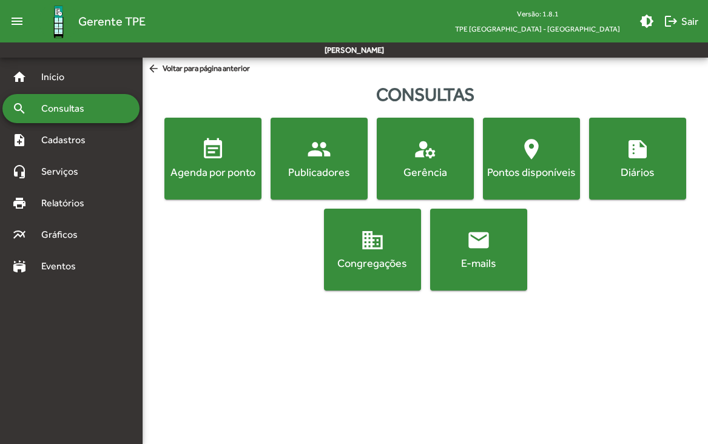
click at [344, 254] on span "domain Congregações" at bounding box center [373, 249] width 92 height 42
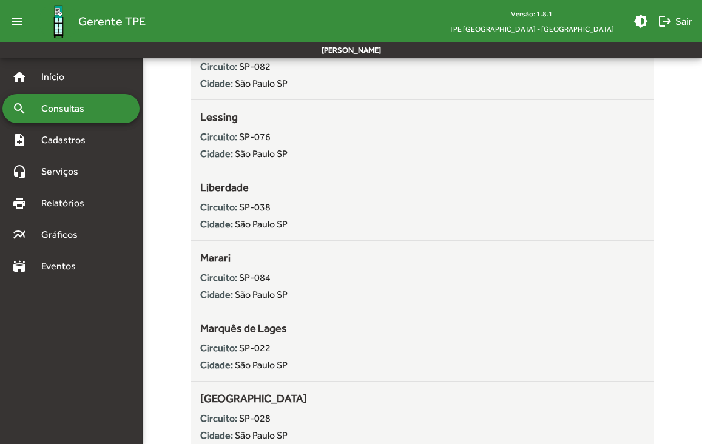
scroll to position [8781, 0]
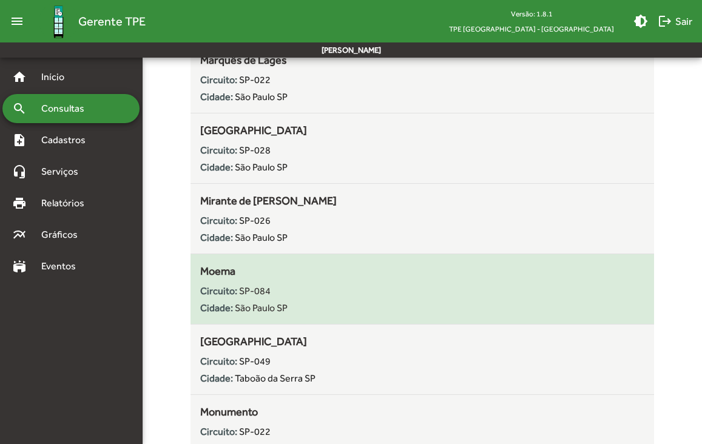
click at [260, 290] on span "SP-084" at bounding box center [255, 291] width 32 height 12
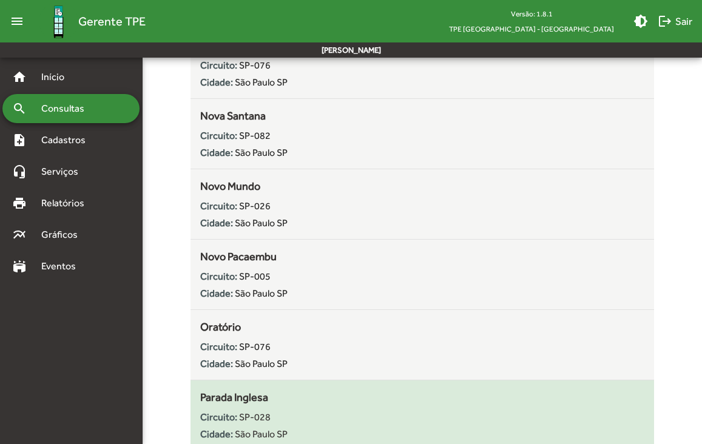
scroll to position [9358, 0]
